Goal: Transaction & Acquisition: Purchase product/service

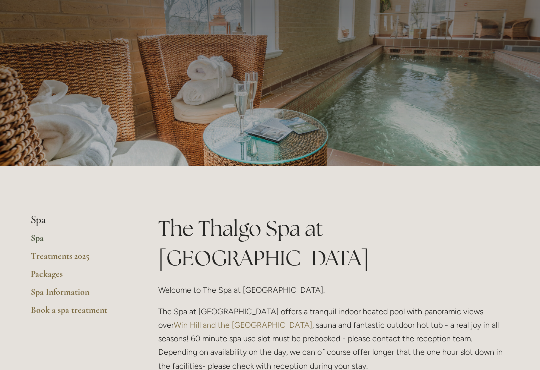
scroll to position [44, 0]
click at [63, 257] on link "Treatments 2025" at bounding box center [79, 260] width 96 height 18
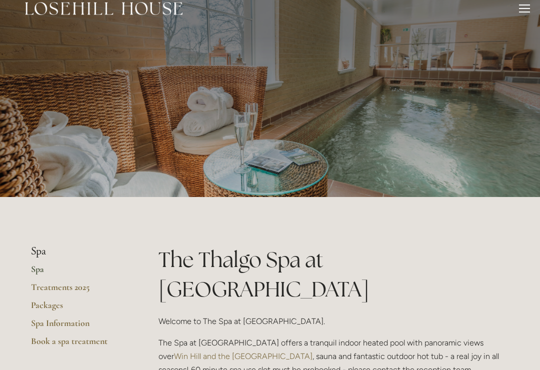
scroll to position [0, 0]
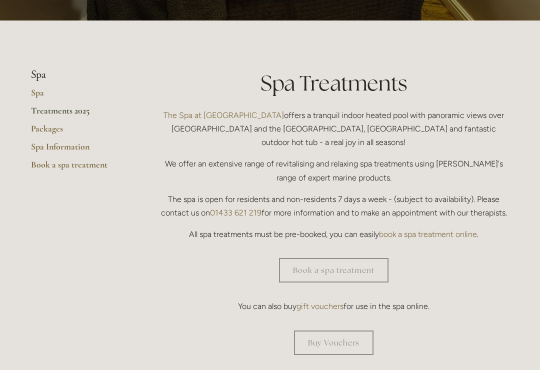
scroll to position [190, 0]
click at [157, 257] on div "Book a spa treatment" at bounding box center [334, 271] width 368 height 42
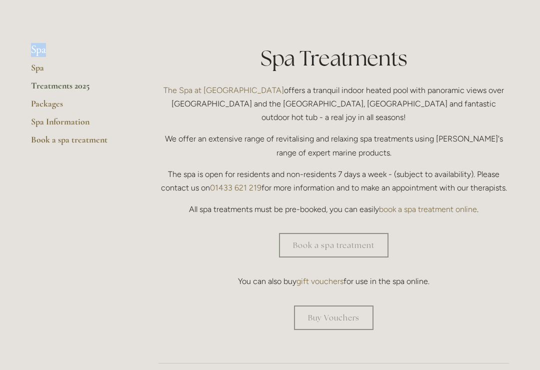
scroll to position [213, 0]
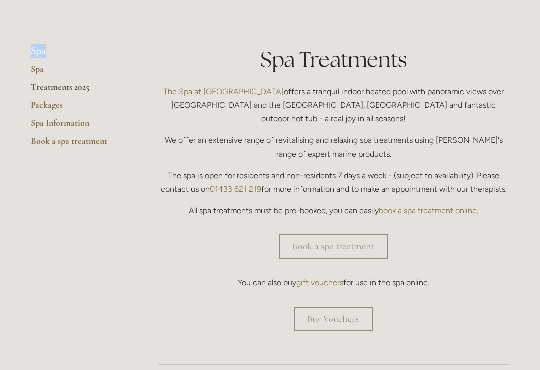
click at [44, 105] on link "Packages" at bounding box center [79, 109] width 96 height 18
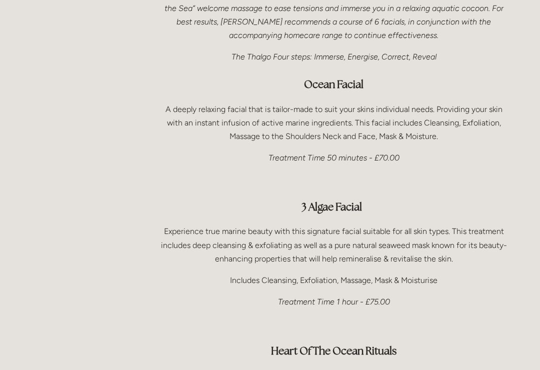
scroll to position [611, 0]
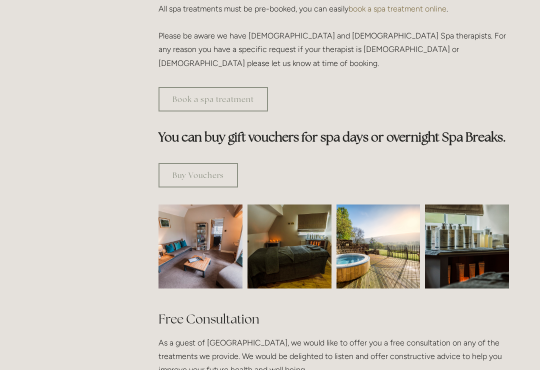
scroll to position [499, 0]
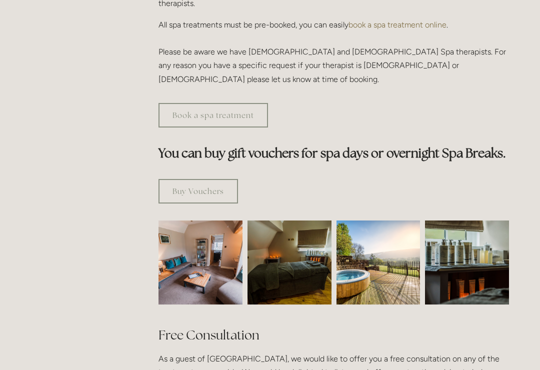
click at [188, 179] on link "Buy Vouchers" at bounding box center [199, 191] width 80 height 25
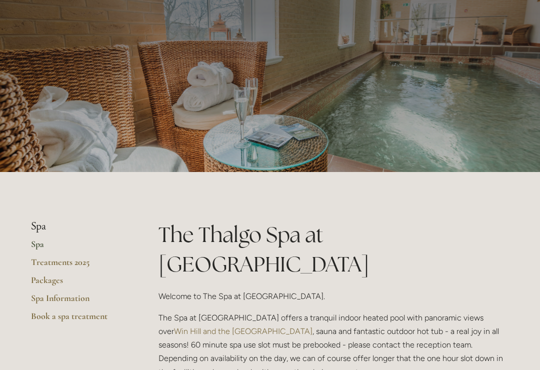
scroll to position [0, 0]
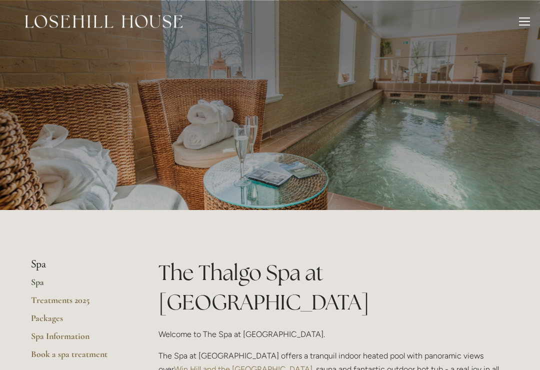
click at [530, 22] on div at bounding box center [524, 23] width 11 height 11
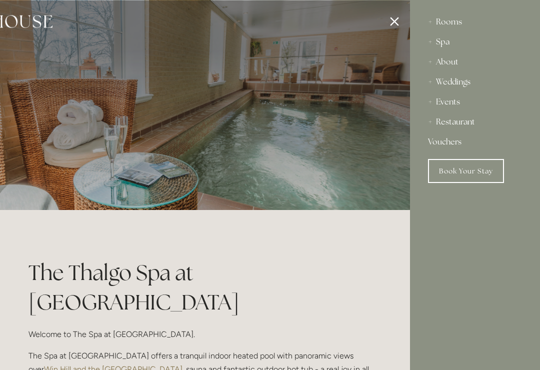
click at [441, 145] on link "Vouchers" at bounding box center [475, 142] width 94 height 20
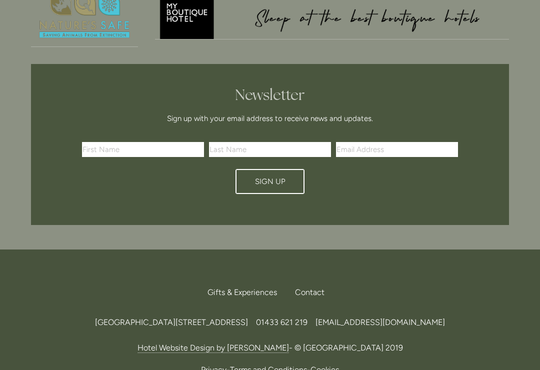
scroll to position [1824, 0]
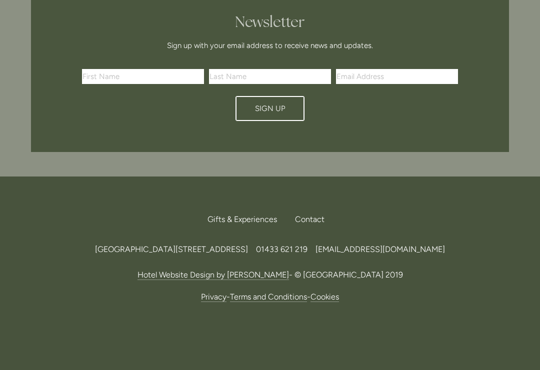
click at [246, 296] on link "Terms and Conditions" at bounding box center [268, 297] width 77 height 10
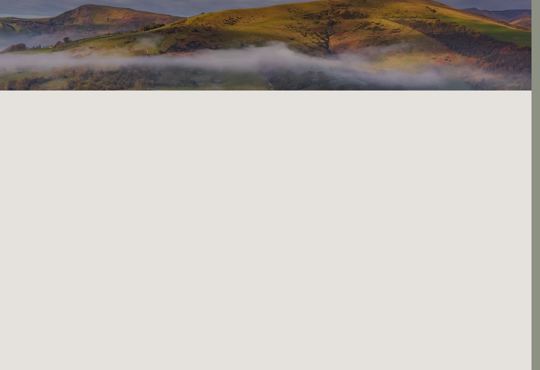
scroll to position [0, 9]
